Goal: Check status: Check status

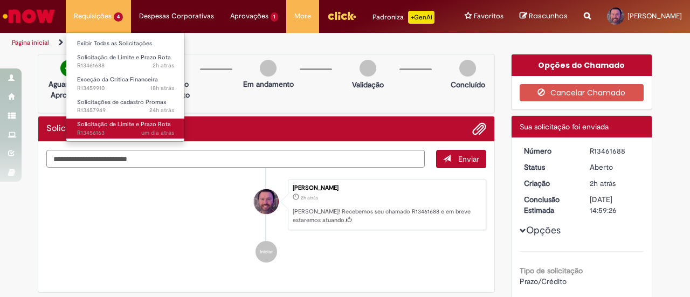
click at [103, 125] on span "Solicitação de Limite e Prazo Rota" at bounding box center [124, 124] width 94 height 8
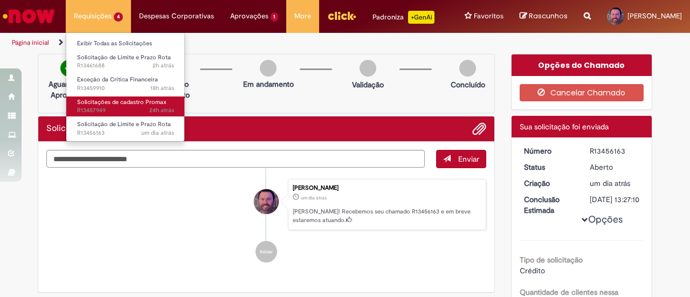
click at [125, 104] on span "Solicitações de cadastro Promax" at bounding box center [122, 102] width 90 height 8
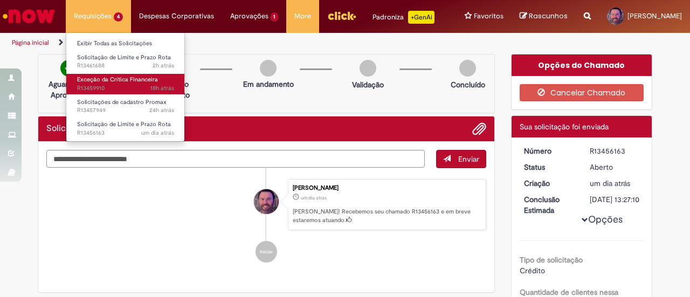
click at [124, 79] on span "Exceção da Crítica Financeira" at bounding box center [117, 79] width 81 height 8
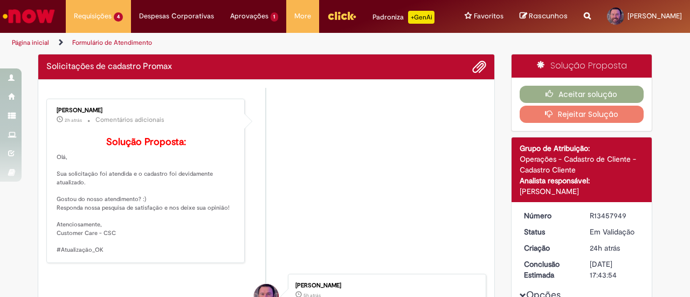
click at [317, 153] on li "[PERSON_NAME] 2h atrás 2 horas atrás Comentários adicionais Solução Proposta: […" at bounding box center [266, 181] width 440 height 164
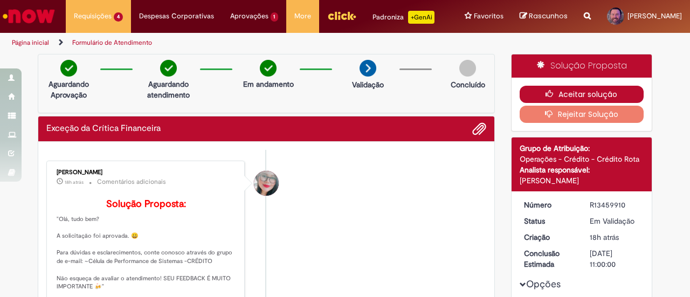
click at [583, 93] on button "Aceitar solução" at bounding box center [582, 94] width 125 height 17
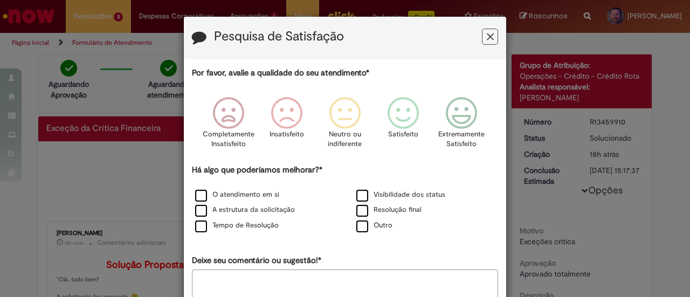
click at [492, 37] on button "Feedback" at bounding box center [490, 37] width 16 height 16
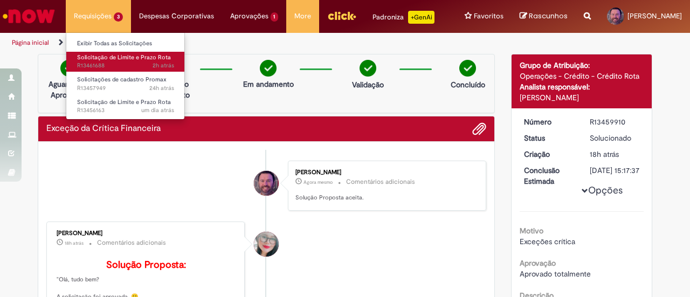
click at [101, 65] on span "2h atrás 2 horas atrás R13461688" at bounding box center [125, 65] width 97 height 9
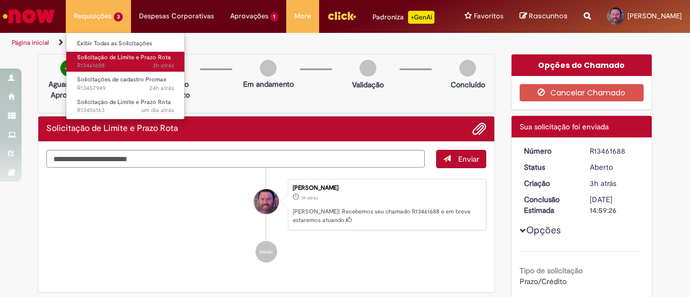
click at [137, 59] on span "Solicitação de Limite e Prazo Rota" at bounding box center [124, 57] width 94 height 8
